Goal: Check status: Check status

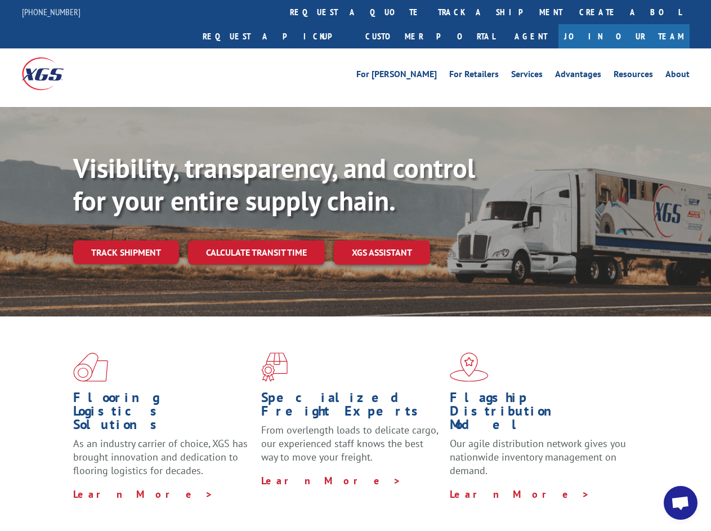
click at [355, 265] on div "Visibility, transparency, and control for your entire supply chain. Track shipm…" at bounding box center [392, 230] width 638 height 157
click at [429, 12] on link "track a shipment" at bounding box center [499, 12] width 141 height 24
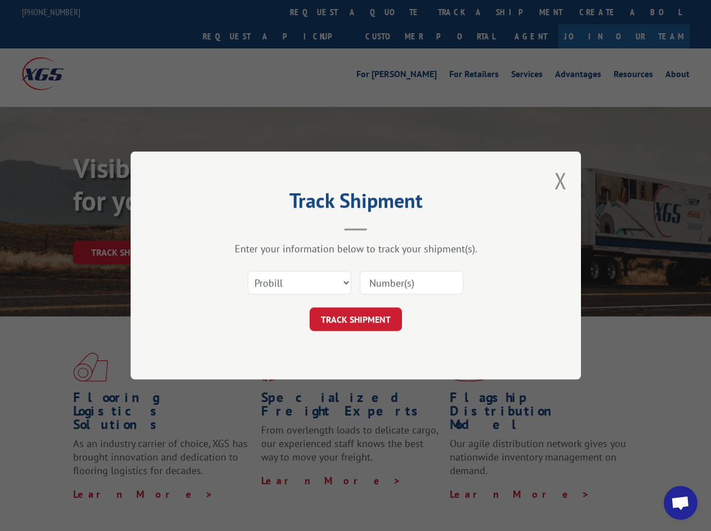
click at [393, 12] on div "Track Shipment Enter your information below to track your shipment(s). Select c…" at bounding box center [355, 265] width 711 height 531
click at [463, 12] on div "Track Shipment Enter your information below to track your shipment(s). Select c…" at bounding box center [355, 265] width 711 height 531
click at [125, 227] on div "Track Shipment Enter your information below to track your shipment(s). Select c…" at bounding box center [355, 265] width 711 height 531
click at [255, 227] on header "Track Shipment" at bounding box center [356, 211] width 338 height 38
click at [382, 227] on header "Track Shipment" at bounding box center [356, 211] width 338 height 38
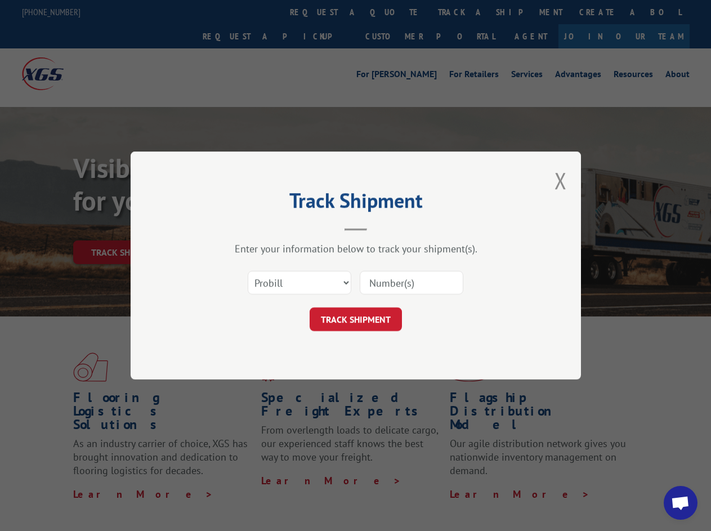
click at [680, 503] on span "Open chat" at bounding box center [680, 504] width 19 height 16
